Goal: Task Accomplishment & Management: Use online tool/utility

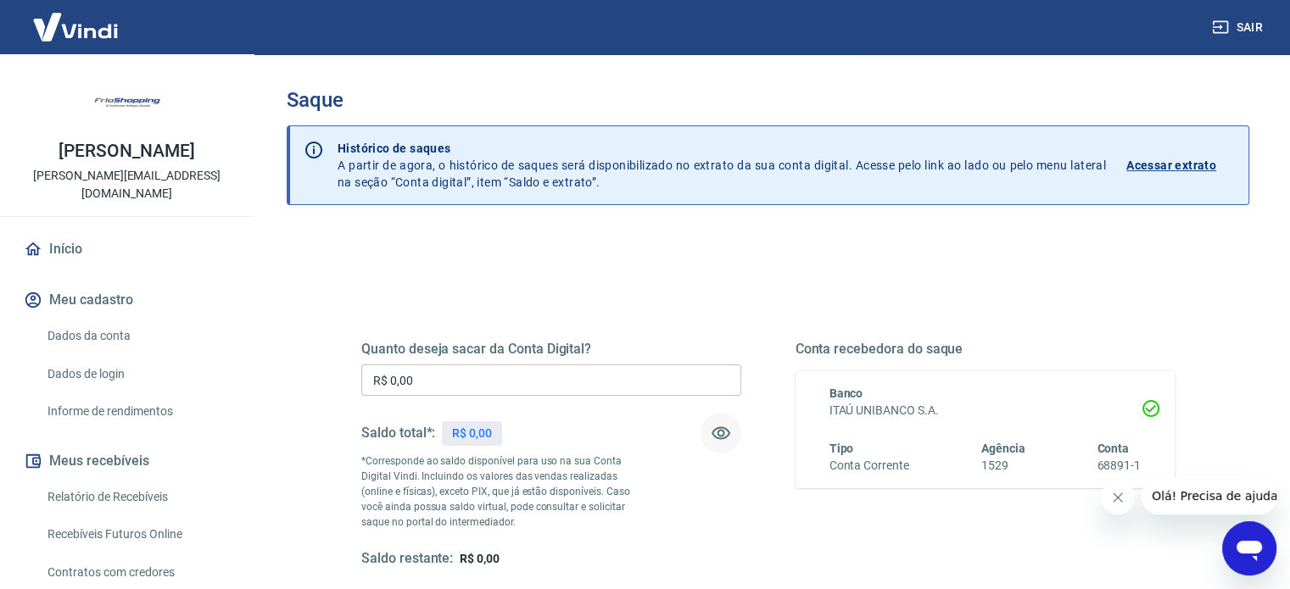
click at [721, 433] on icon "button" at bounding box center [721, 433] width 20 height 20
click at [721, 433] on icon "button" at bounding box center [720, 434] width 19 height 16
click at [570, 386] on input "R$ 0,00" at bounding box center [551, 380] width 380 height 31
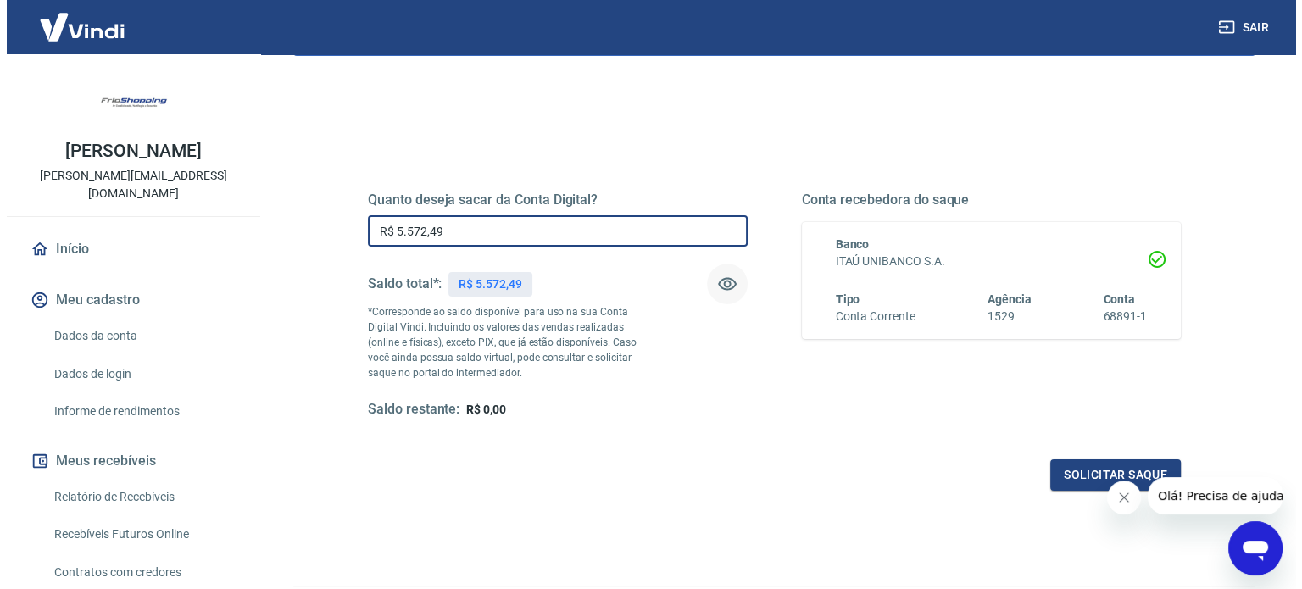
scroll to position [248, 0]
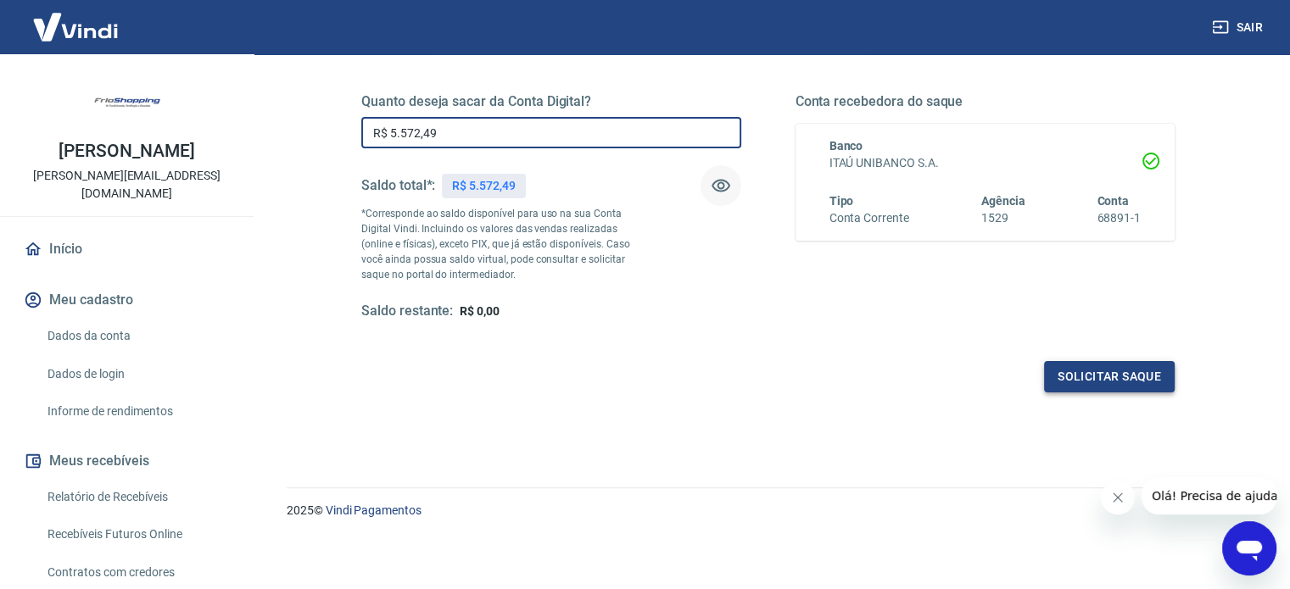
type input "R$ 5.572,49"
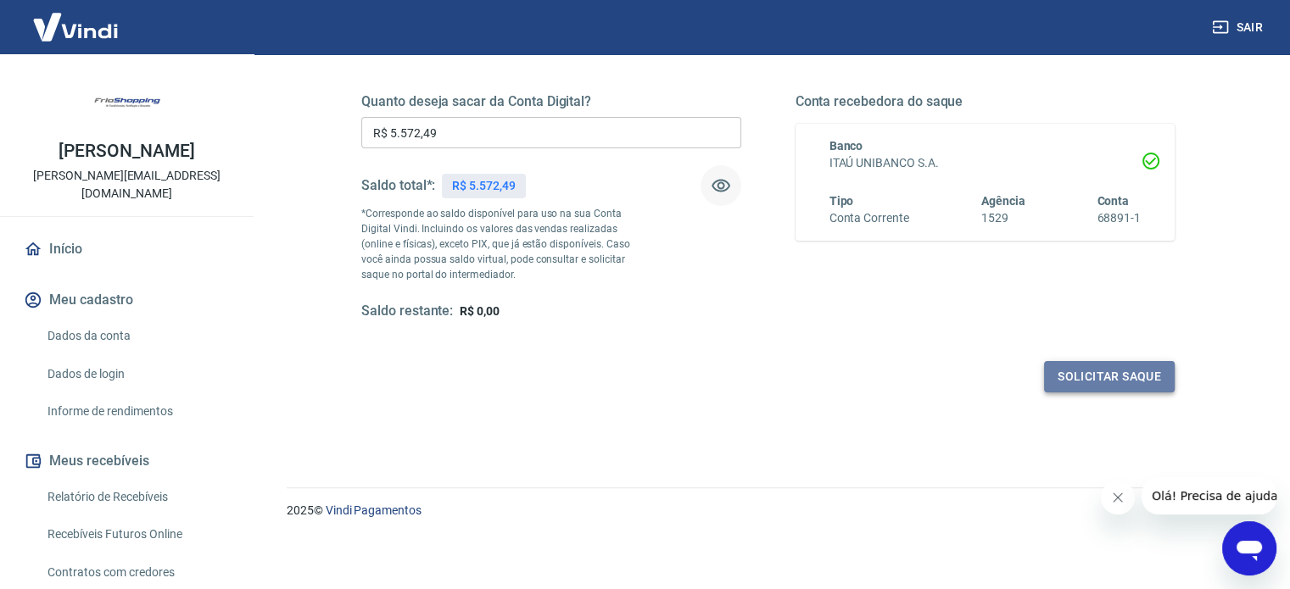
click at [1116, 376] on button "Solicitar saque" at bounding box center [1109, 376] width 131 height 31
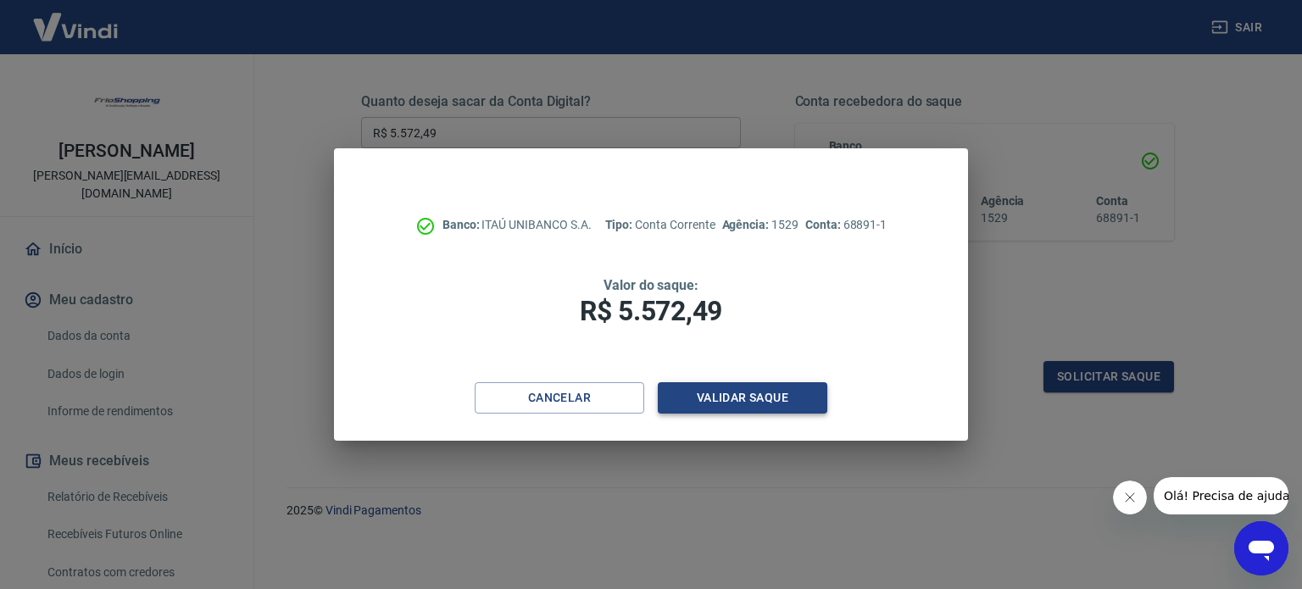
click at [739, 394] on button "Validar saque" at bounding box center [743, 397] width 170 height 31
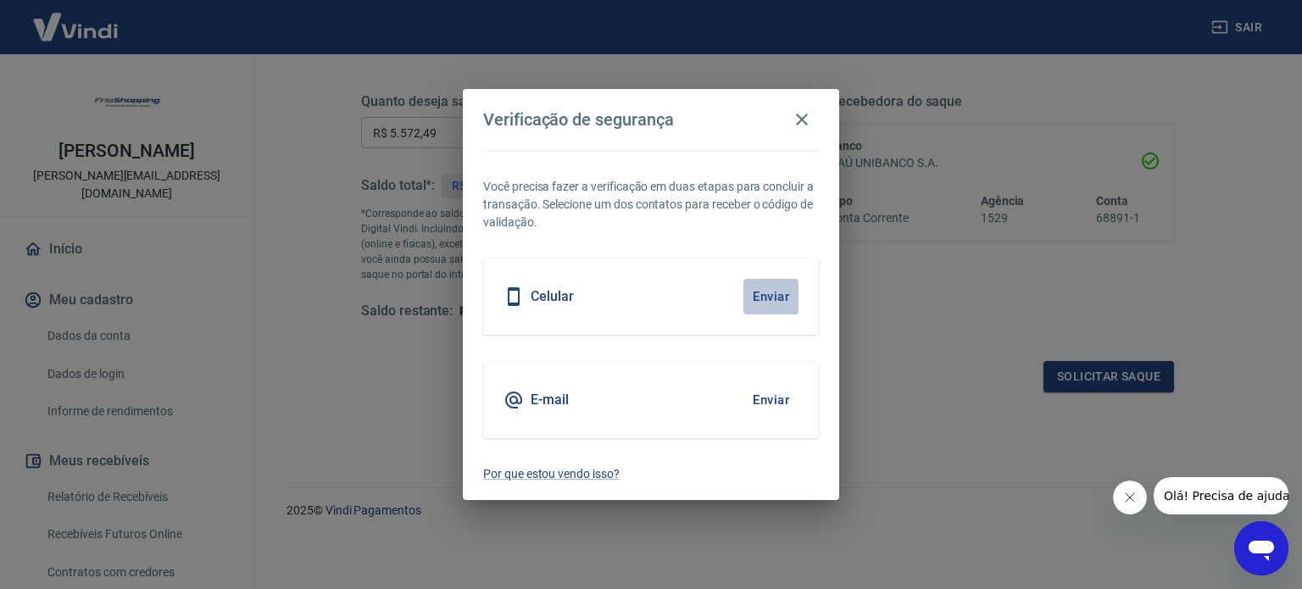
click at [775, 287] on button "Enviar" at bounding box center [771, 297] width 55 height 36
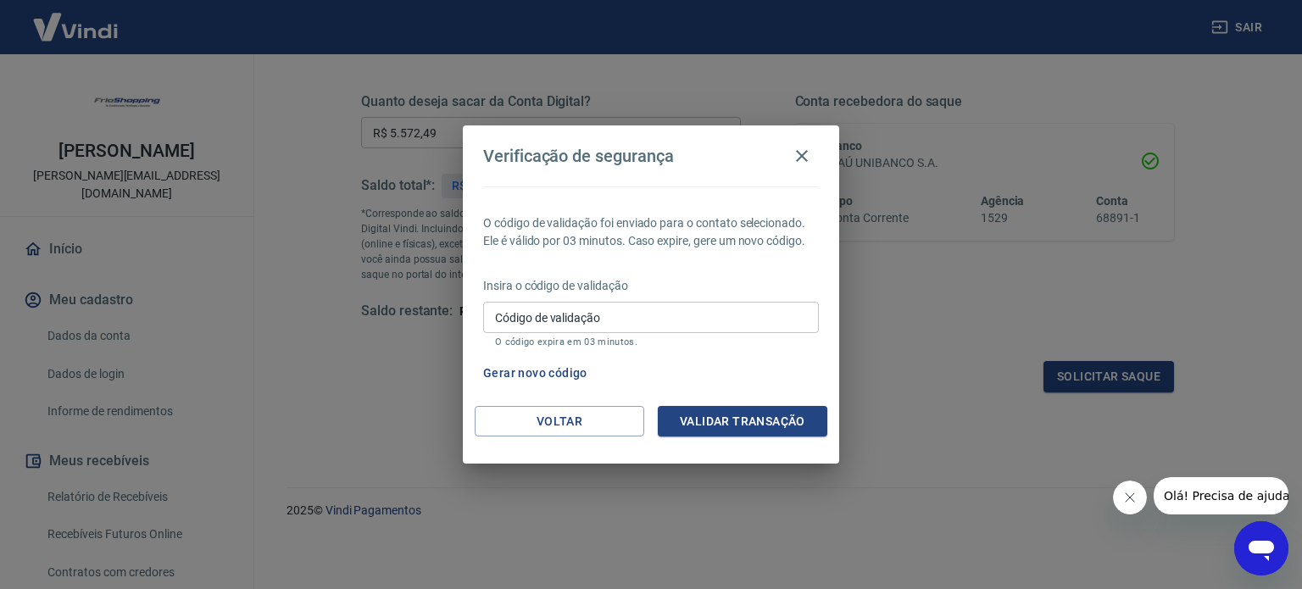
click at [662, 326] on input "Código de validação" at bounding box center [651, 317] width 336 height 31
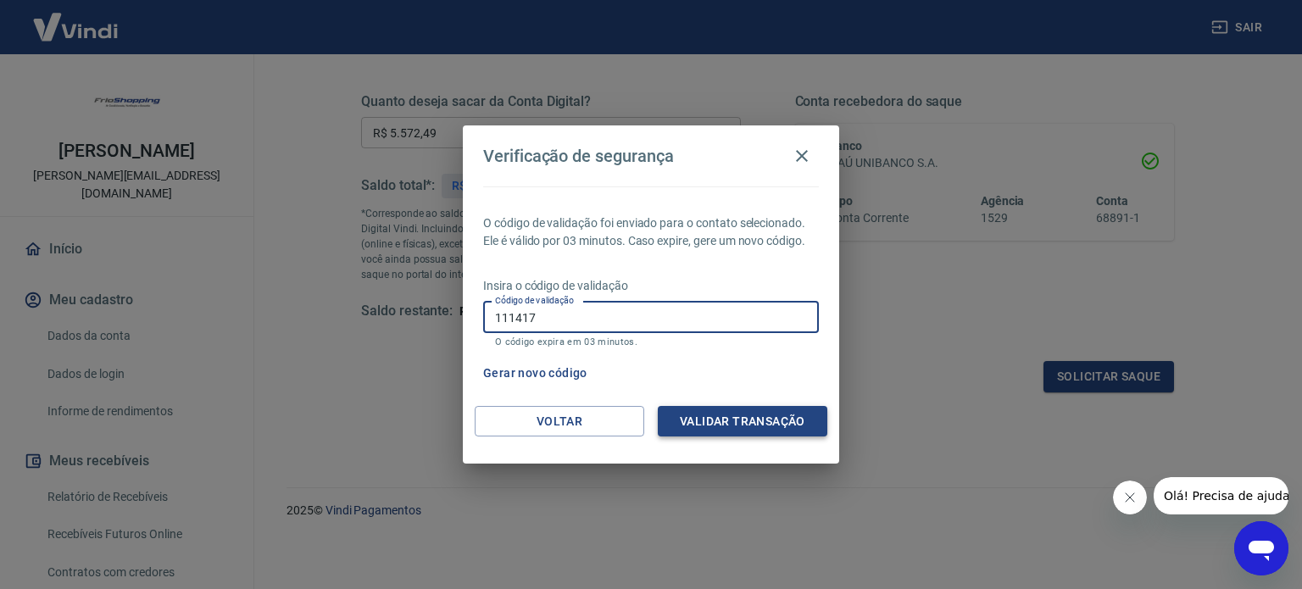
type input "111417"
click at [739, 416] on button "Validar transação" at bounding box center [743, 421] width 170 height 31
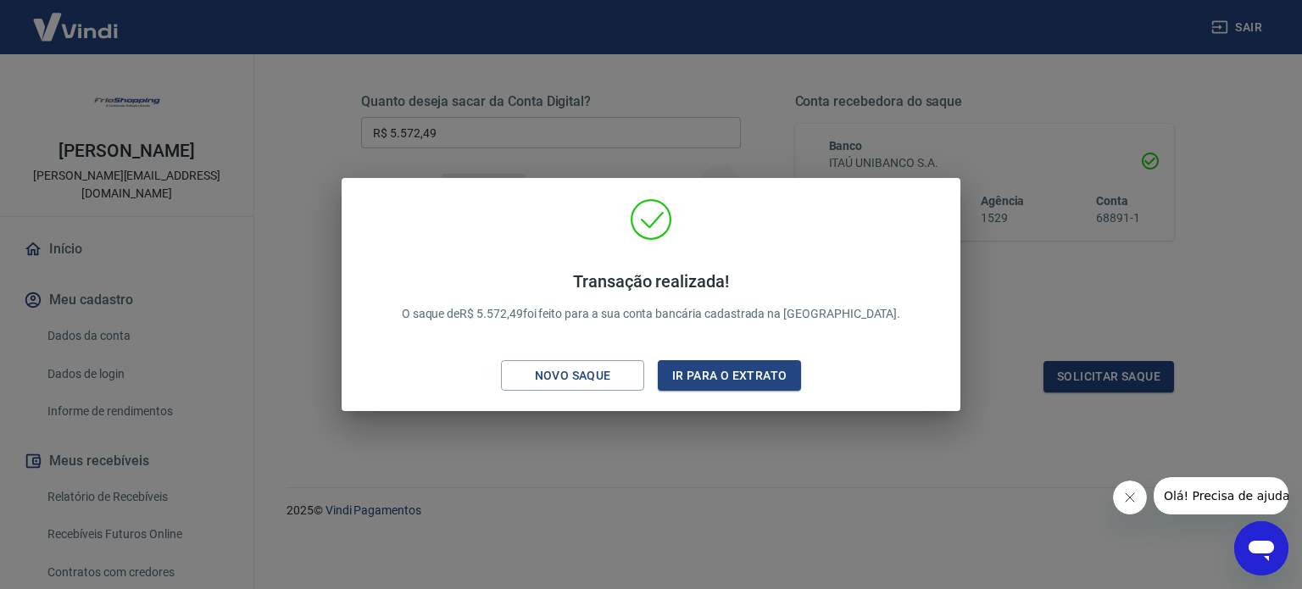
click at [1070, 261] on div "Transação realizada! O saque de R$ 5.572,49 foi feito para a sua conta bancária…" at bounding box center [651, 294] width 1302 height 589
